Goal: Task Accomplishment & Management: Complete application form

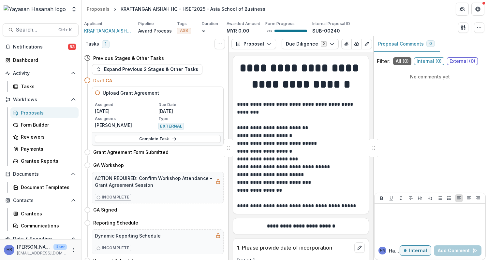
click at [38, 114] on div "Proposals" at bounding box center [47, 112] width 52 height 7
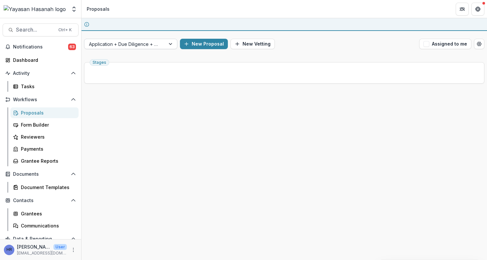
click at [116, 43] on body "Skip to content Team Settings Admin Settings Proposals Search... Ctrl + K Notif…" at bounding box center [243, 130] width 487 height 260
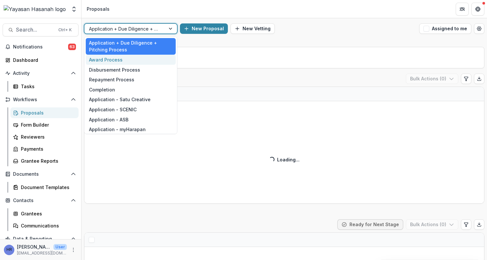
click at [121, 62] on div "Award Process" at bounding box center [131, 60] width 90 height 10
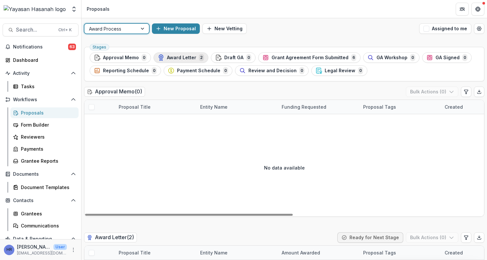
click at [186, 54] on div "Award Letter 2" at bounding box center [181, 57] width 46 height 7
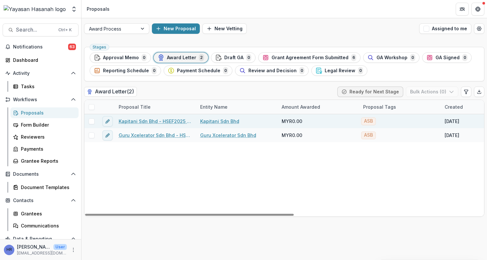
click at [169, 123] on link "Kapitani Sdn Bhd - HSEF2025 - Asia School of Business" at bounding box center [156, 121] width 74 height 7
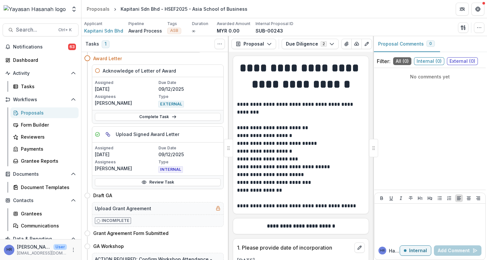
scroll to position [33, 0]
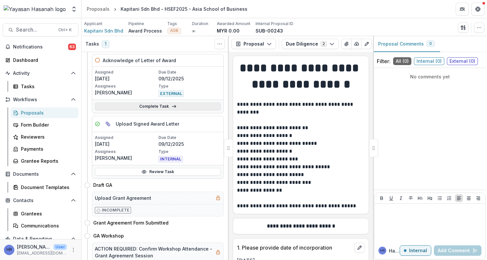
click at [175, 107] on link "Complete Task" at bounding box center [158, 107] width 126 height 8
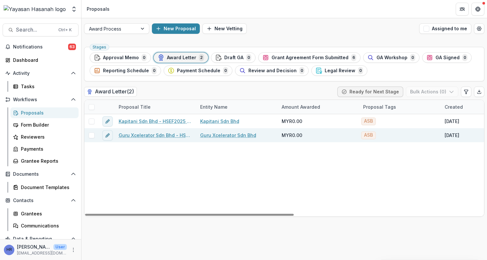
click at [163, 135] on link "Guru Xcelerator Sdn Bhd - HSEF2025 - Asia School of Business" at bounding box center [156, 135] width 74 height 7
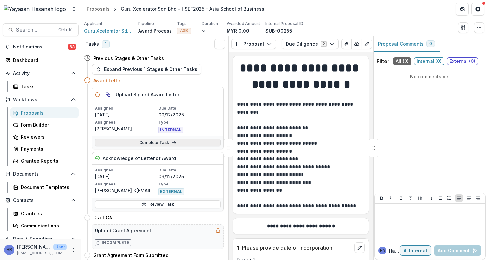
click at [168, 141] on link "Complete Task" at bounding box center [158, 143] width 126 height 8
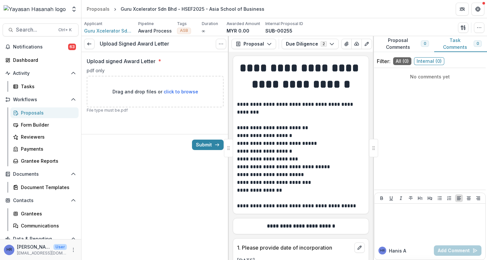
click at [171, 90] on span "click to browse" at bounding box center [181, 92] width 35 height 6
type input "**********"
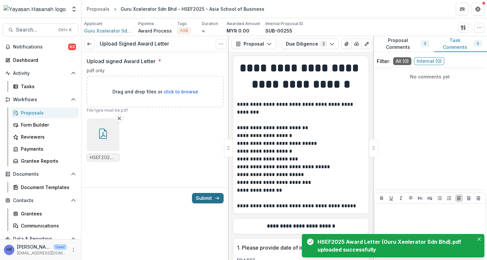
click at [198, 200] on button "Submit" at bounding box center [208, 198] width 32 height 10
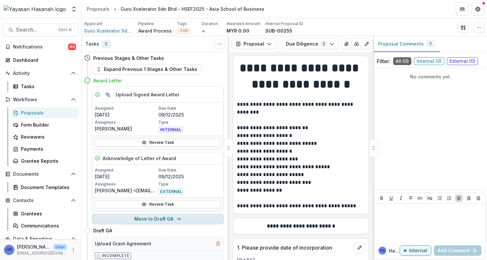
click at [173, 217] on button "Move to Draft GA" at bounding box center [158, 219] width 132 height 10
select select "********"
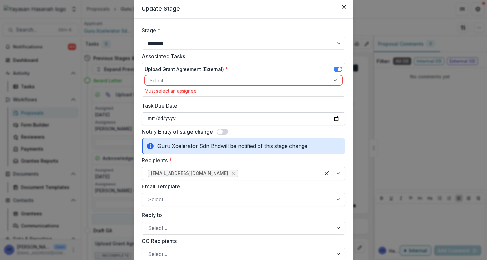
scroll to position [22, 0]
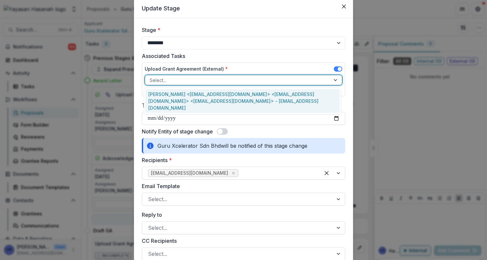
click at [245, 79] on div at bounding box center [238, 80] width 176 height 8
click at [245, 97] on div "[PERSON_NAME] <[EMAIL_ADDRESS][DOMAIN_NAME]> <[EMAIL_ADDRESS][DOMAIN_NAME]> <[E…" at bounding box center [242, 101] width 194 height 24
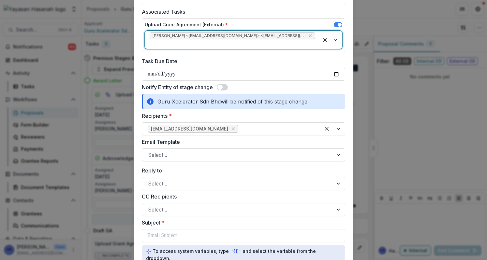
scroll to position [114, 0]
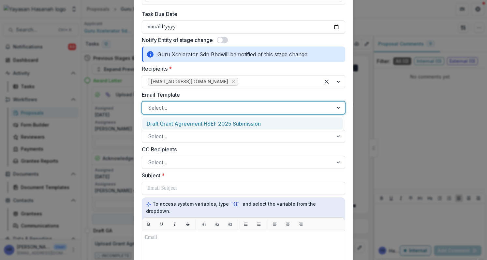
click at [246, 107] on div at bounding box center [237, 107] width 179 height 9
click at [245, 122] on div "Draft Grant Agreement HSEF 2025 Submission" at bounding box center [242, 124] width 200 height 12
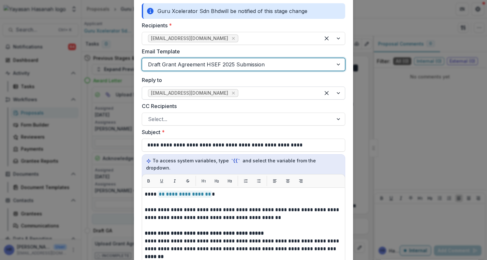
scroll to position [179, 0]
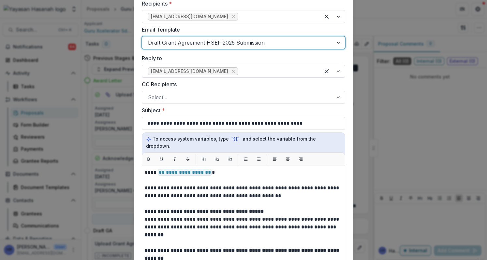
click at [251, 74] on div at bounding box center [276, 71] width 75 height 9
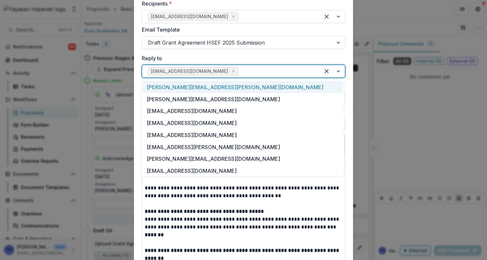
click at [259, 57] on label "Reply to" at bounding box center [241, 58] width 199 height 8
click at [241, 67] on input "Reply to" at bounding box center [240, 71] width 2 height 8
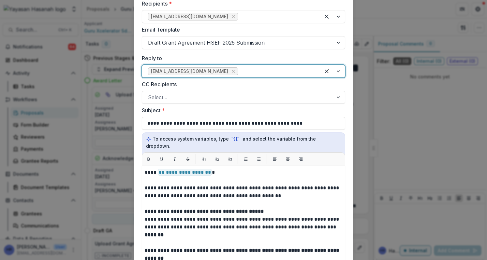
click at [260, 72] on div at bounding box center [276, 71] width 75 height 9
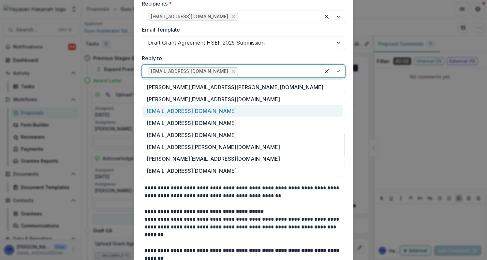
click at [246, 112] on div "[EMAIL_ADDRESS][DOMAIN_NAME]" at bounding box center [242, 111] width 200 height 12
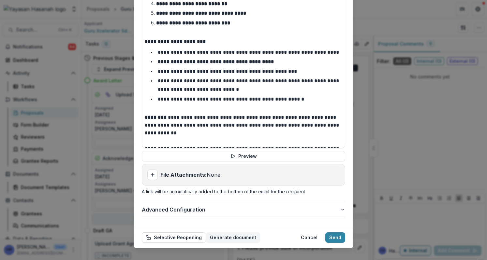
scroll to position [184, 0]
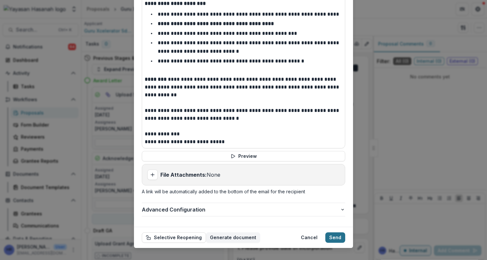
click at [336, 234] on button "Send" at bounding box center [335, 238] width 20 height 10
